Goal: Find specific page/section: Find specific page/section

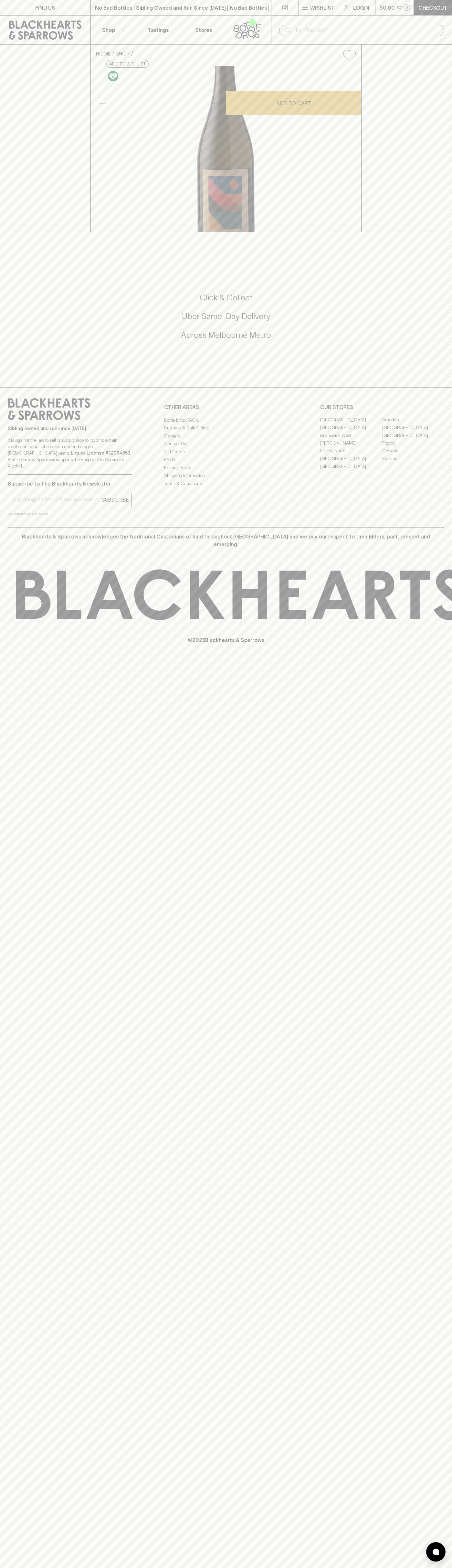
click at [221, 26] on link "Stores" at bounding box center [203, 29] width 45 height 29
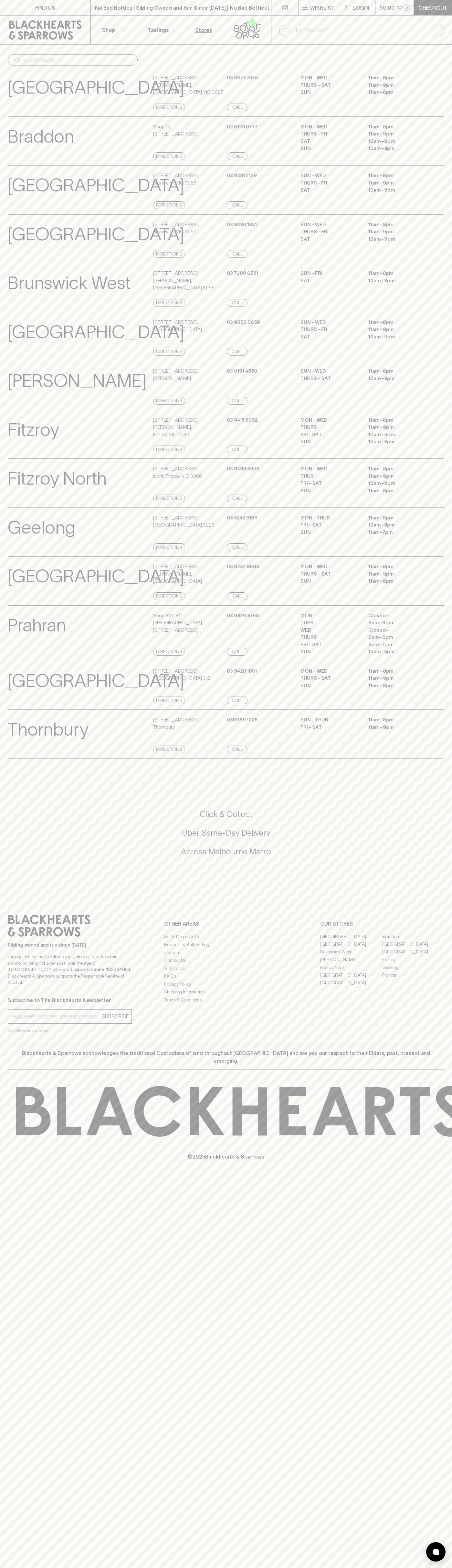
click at [439, 814] on div "Click & Collect Uber Same-Day Delivery Across Melbourne Metro" at bounding box center [226, 837] width 436 height 108
click at [235, 1567] on html "FIND US | No Bad Bottles | Sibling Owned and Run Since 2006 | No Bad Bottles | …" at bounding box center [226, 784] width 452 height 1568
click at [22, 551] on div "Geelong View Store Details" at bounding box center [80, 533] width 144 height 37
